Goal: Navigation & Orientation: Go to known website

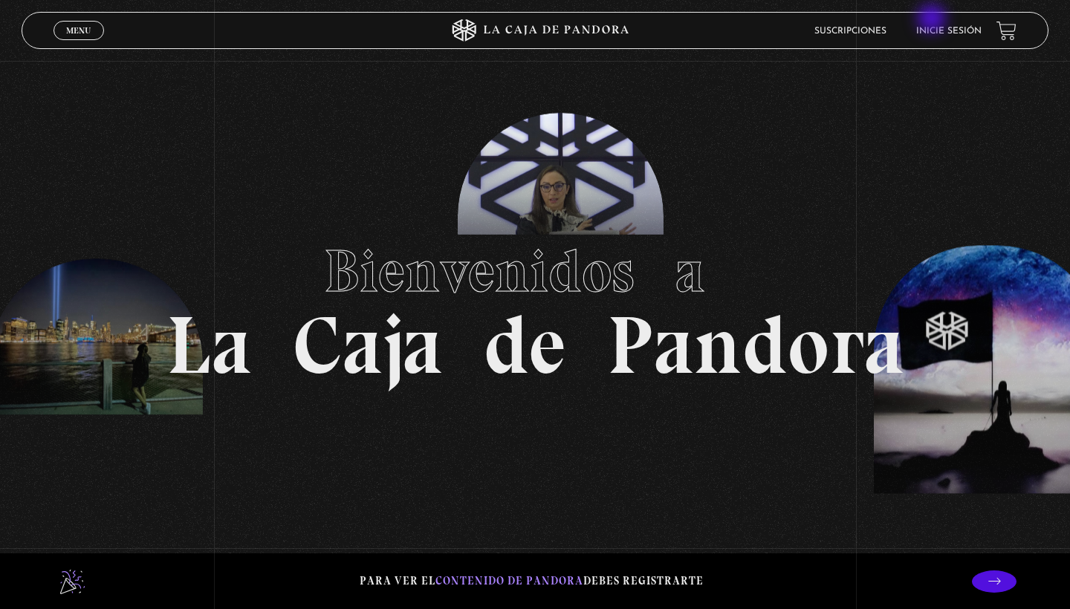
click at [934, 20] on li "Inicie sesión" at bounding box center [948, 30] width 65 height 23
click at [939, 28] on link "Inicie sesión" at bounding box center [948, 31] width 65 height 9
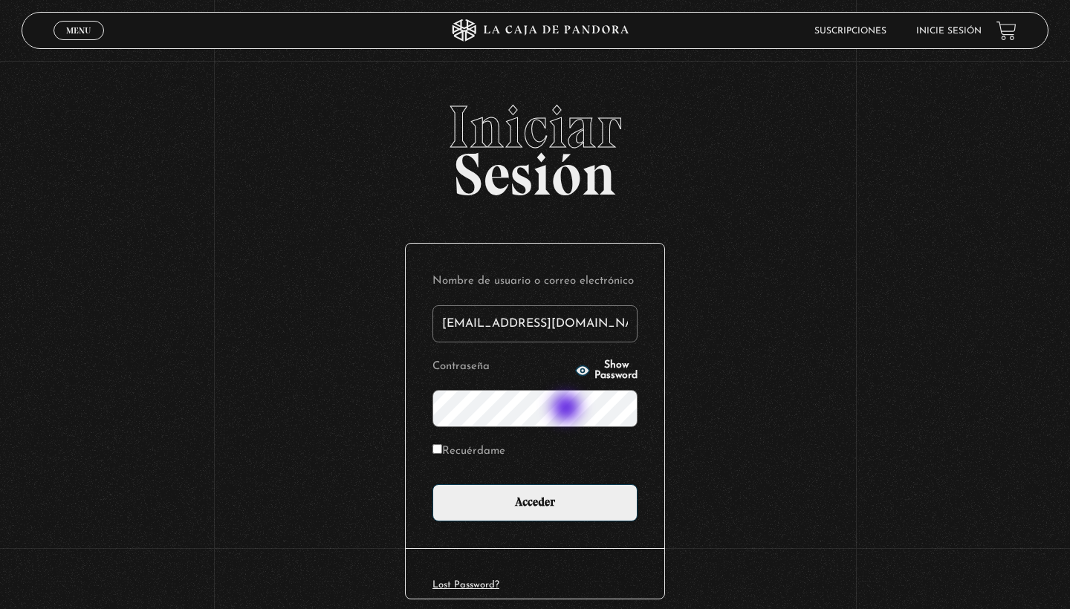
type input "[EMAIL_ADDRESS][DOMAIN_NAME]"
click at [535, 502] on input "Acceder" at bounding box center [535, 503] width 205 height 37
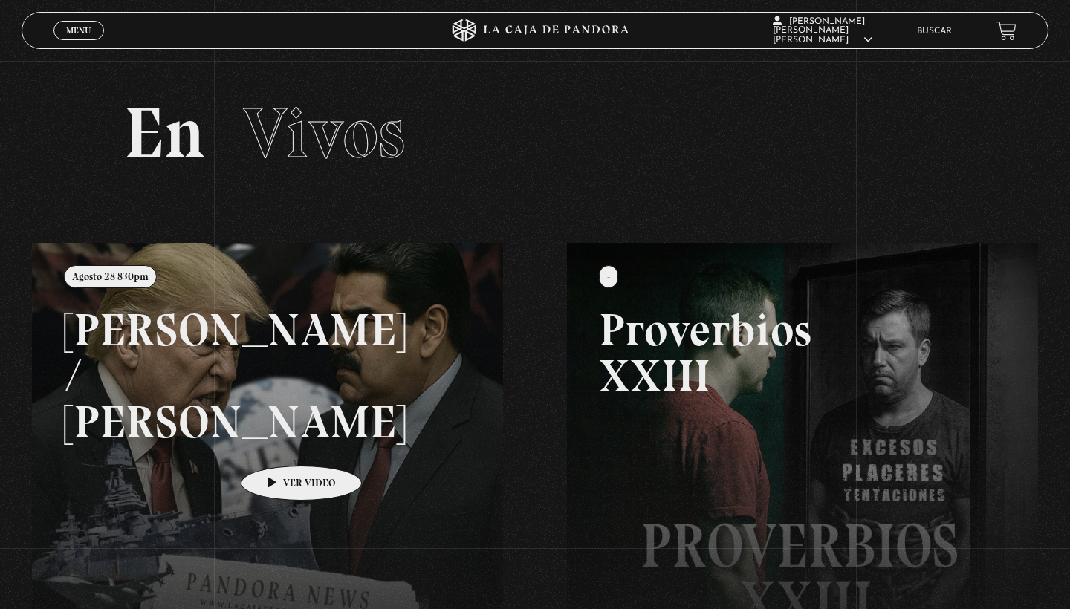
click at [278, 444] on link at bounding box center [567, 547] width 1070 height 609
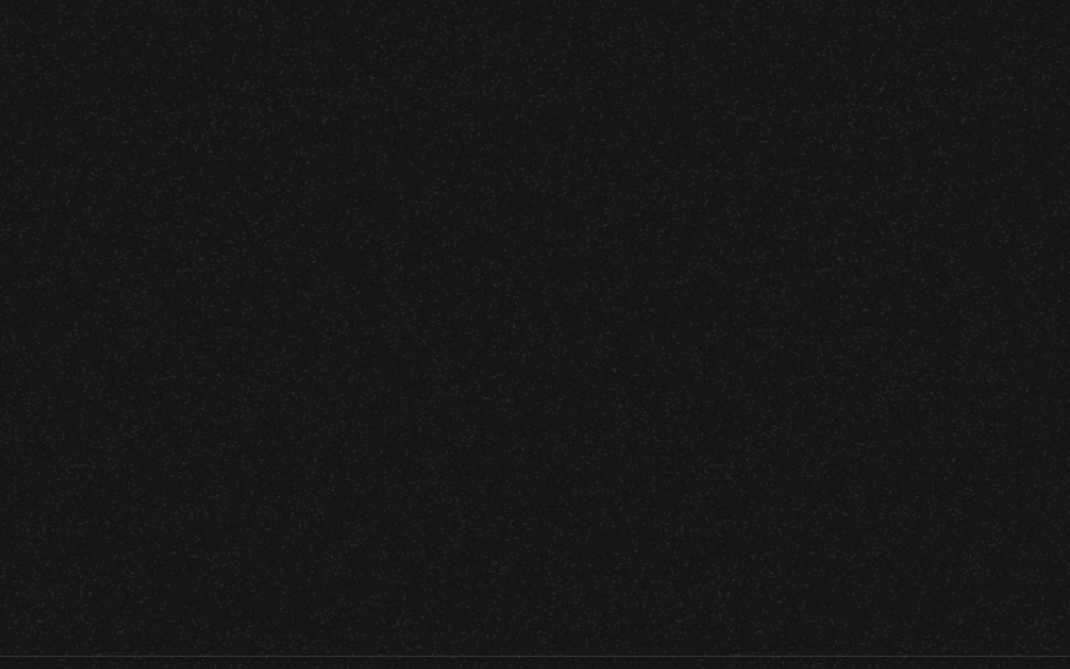
scroll to position [349, 0]
